Goal: Book appointment/travel/reservation

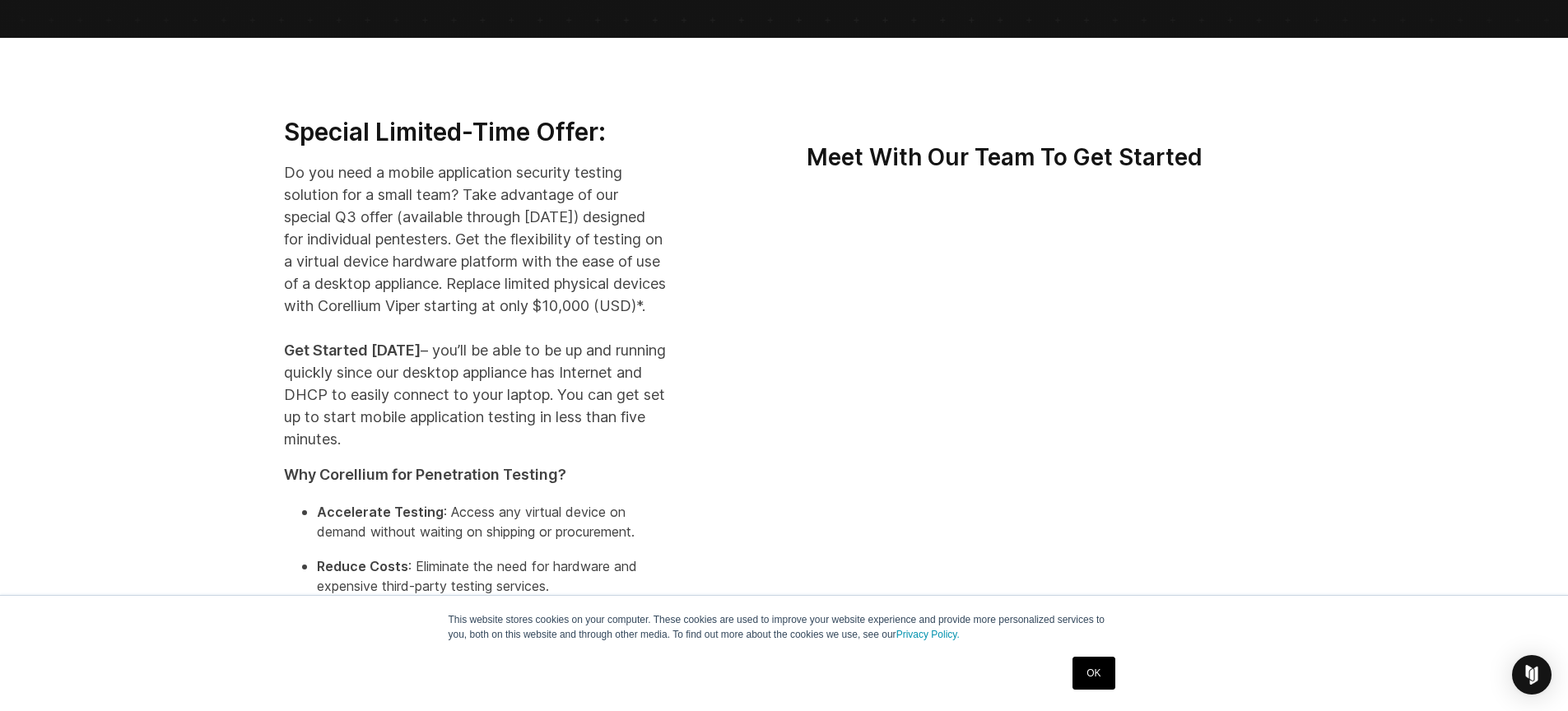
scroll to position [353, 0]
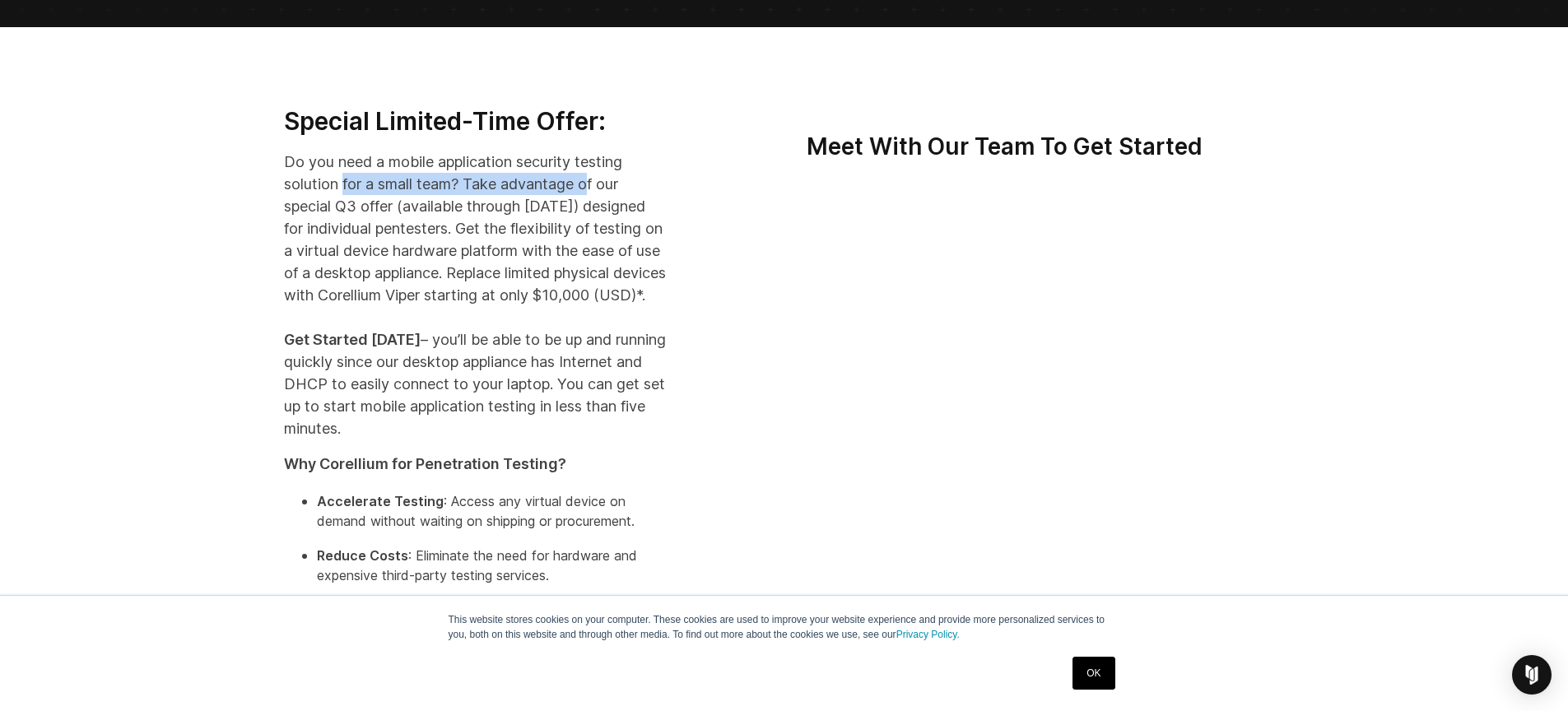
drag, startPoint x: 344, startPoint y: 175, endPoint x: 588, endPoint y: 180, distance: 244.1
click at [588, 180] on p "Do you need a mobile application security testing solution for a small team? Ta…" at bounding box center [475, 295] width 382 height 289
click at [527, 163] on p "Do you need a mobile application security testing solution for a small team? Ta…" at bounding box center [475, 295] width 382 height 289
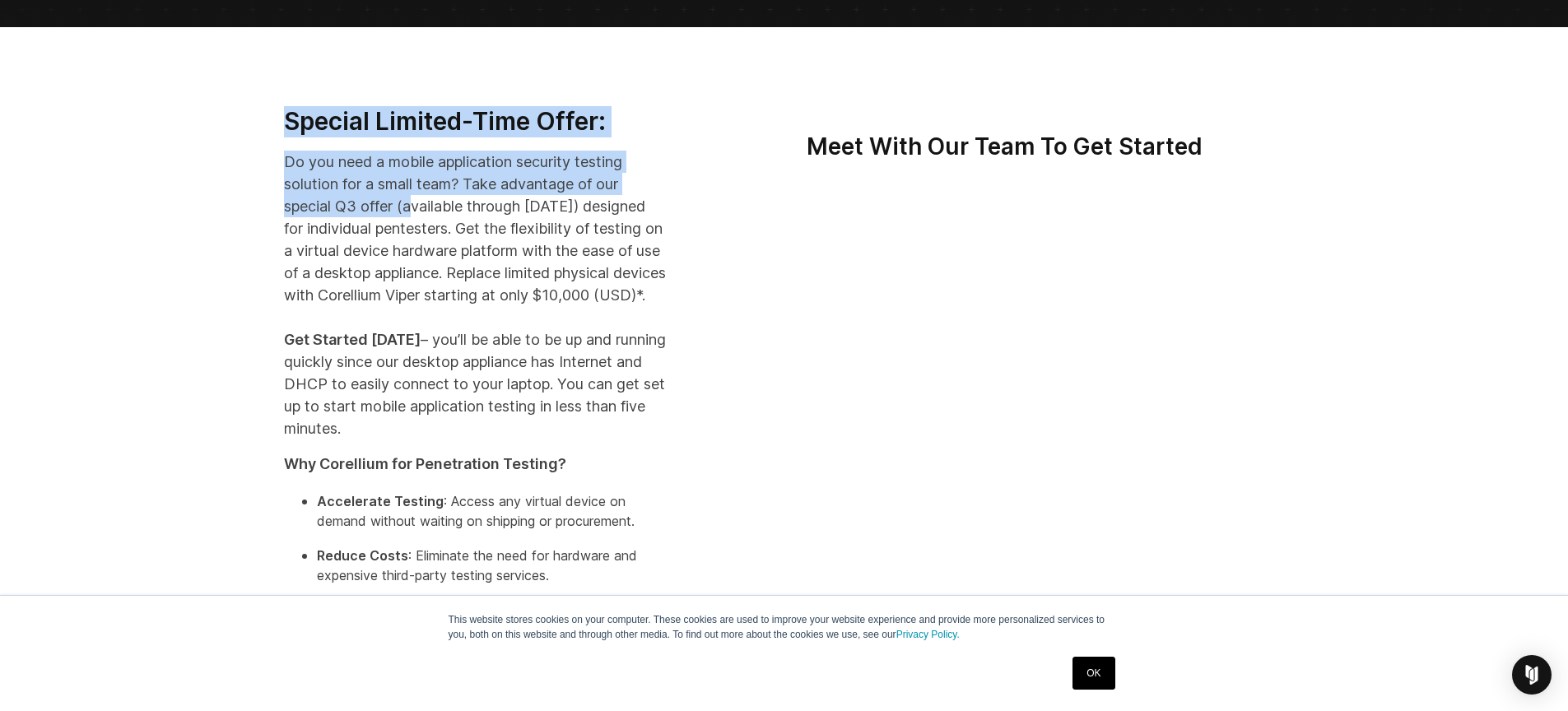
drag, startPoint x: 263, startPoint y: 164, endPoint x: 411, endPoint y: 214, distance: 156.2
click at [411, 214] on div "Special Limited-Time Offer: Do you need a mobile application security testing s…" at bounding box center [784, 454] width 1568 height 853
click at [411, 214] on p "Do you need a mobile application security testing solution for a small team? Ta…" at bounding box center [475, 295] width 382 height 289
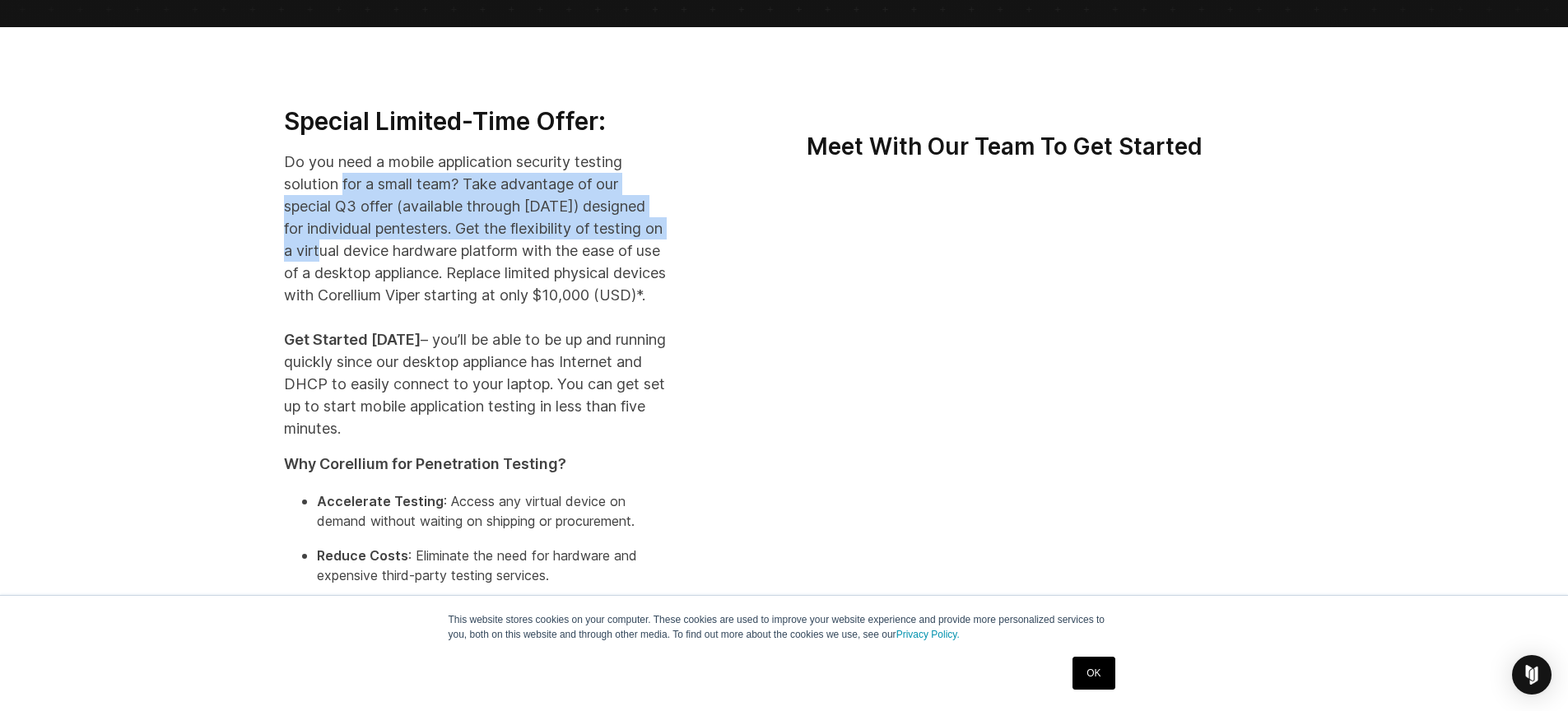
drag, startPoint x: 344, startPoint y: 191, endPoint x: 417, endPoint y: 243, distance: 89.6
click at [417, 243] on p "Do you need a mobile application security testing solution for a small team? Ta…" at bounding box center [475, 295] width 382 height 289
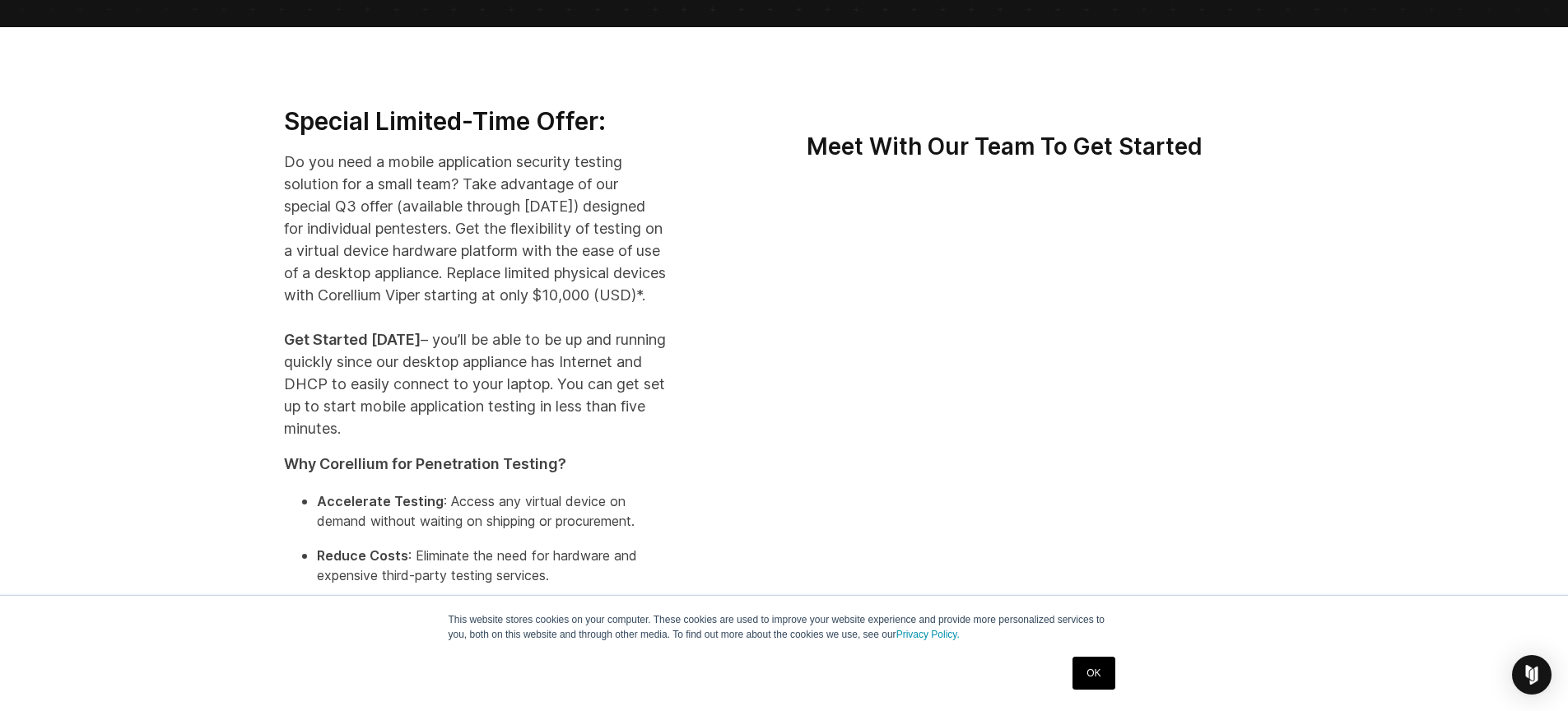
click at [418, 241] on p "Do you need a mobile application security testing solution for a small team? Ta…" at bounding box center [475, 295] width 382 height 289
drag, startPoint x: 404, startPoint y: 213, endPoint x: 541, endPoint y: 230, distance: 138.1
click at [541, 230] on p "Do you need a mobile application security testing solution for a small team? Ta…" at bounding box center [475, 295] width 382 height 289
